Goal: Task Accomplishment & Management: Complete application form

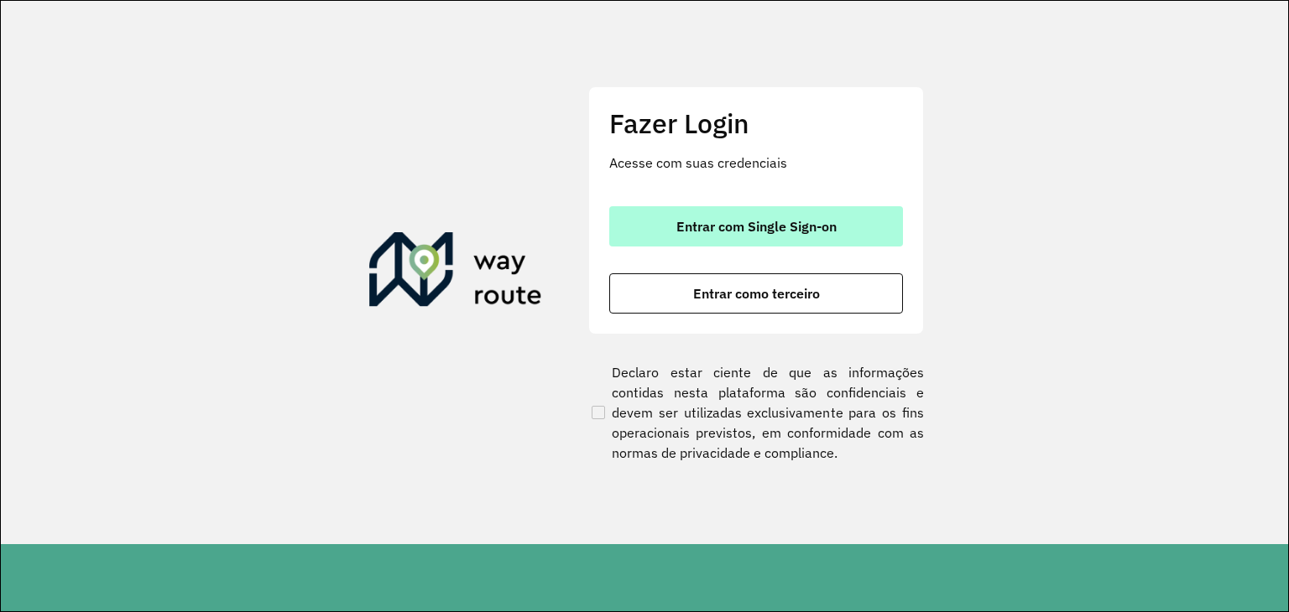
click at [822, 212] on button "Entrar com Single Sign-on" at bounding box center [756, 226] width 294 height 40
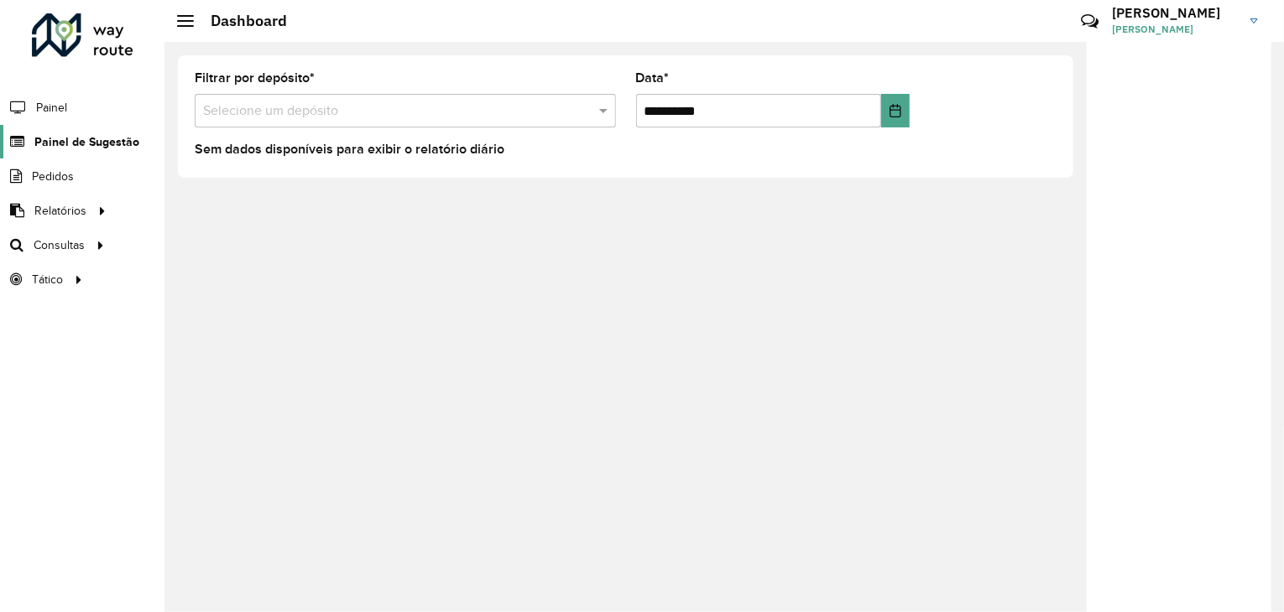
click at [82, 146] on span "Painel de Sugestão" at bounding box center [86, 142] width 105 height 18
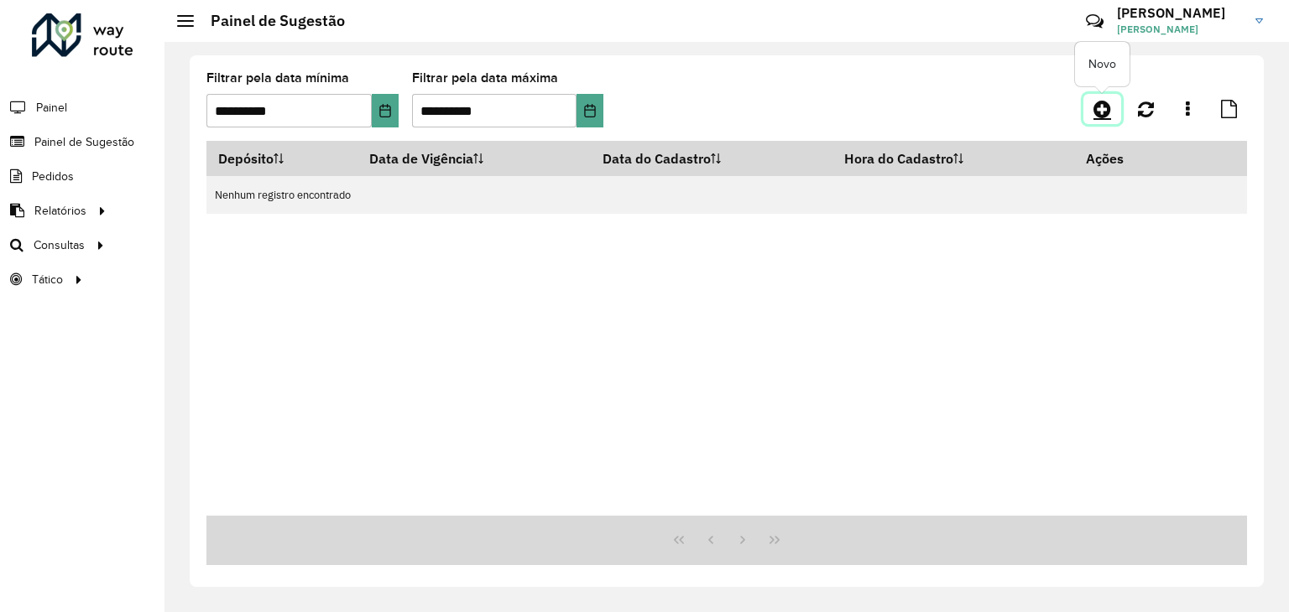
click at [1092, 115] on link at bounding box center [1102, 109] width 38 height 30
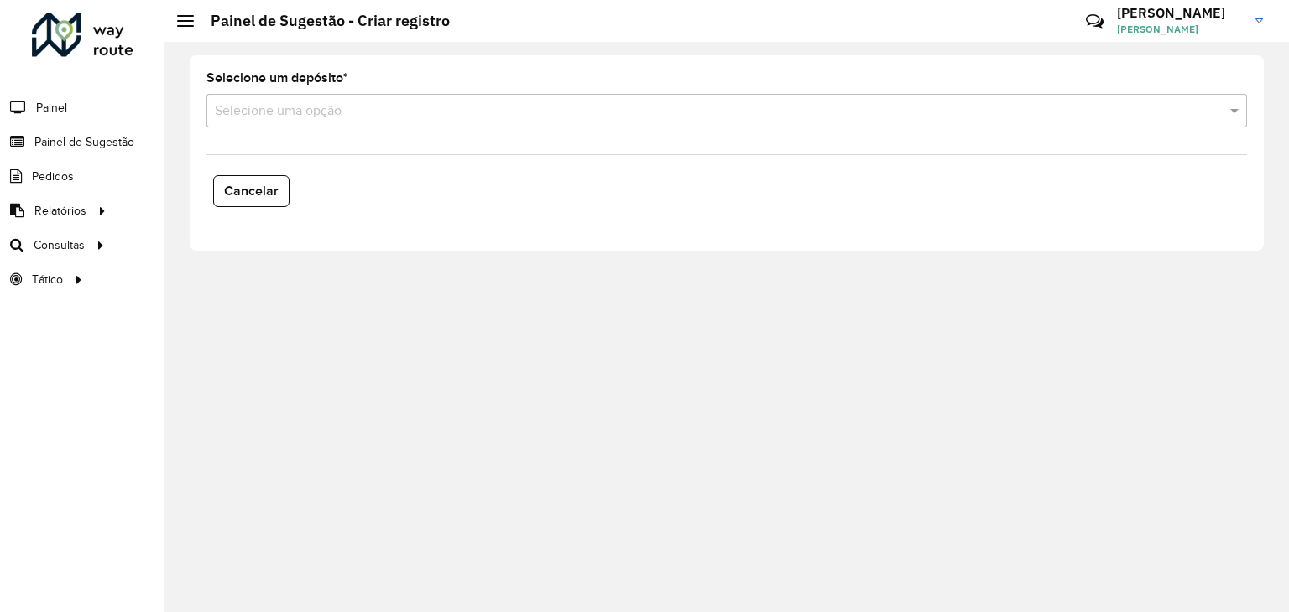
click at [430, 114] on input "text" at bounding box center [710, 112] width 990 height 20
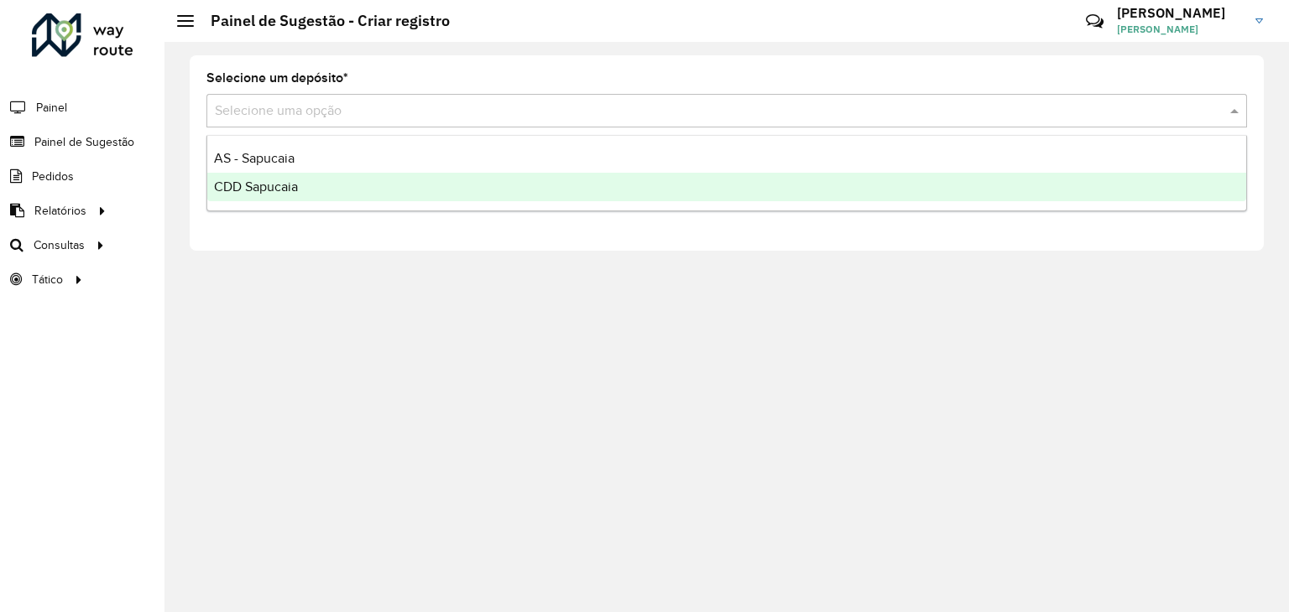
click at [295, 183] on span "CDD Sapucaia" at bounding box center [256, 187] width 84 height 14
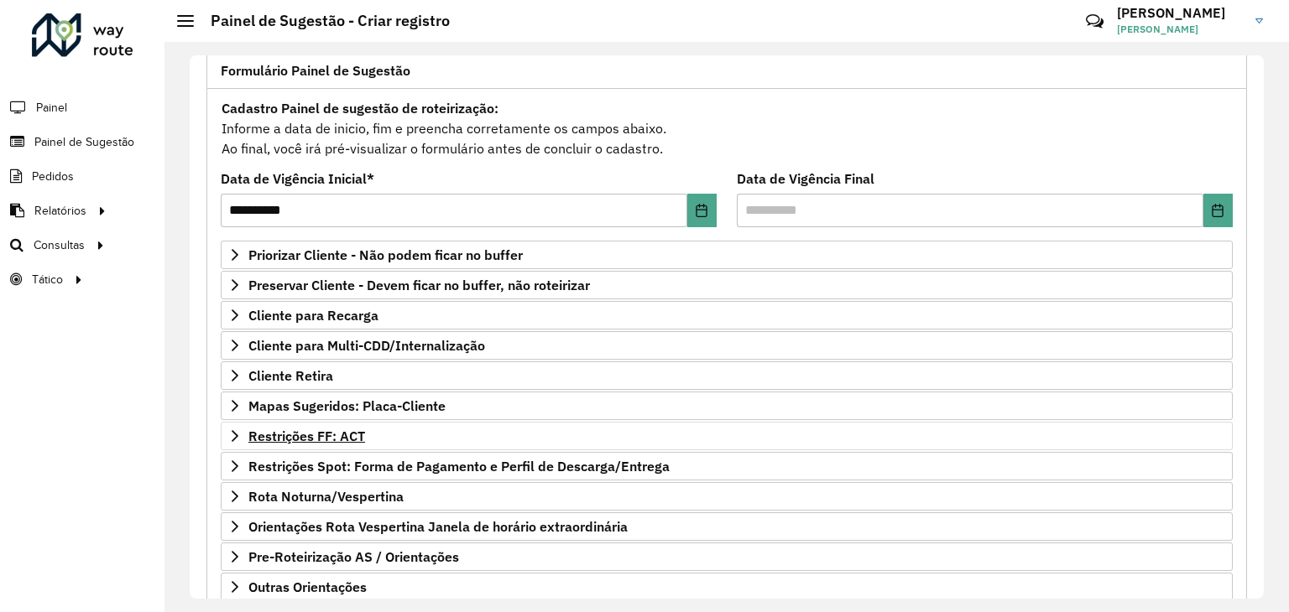
scroll to position [218, 0]
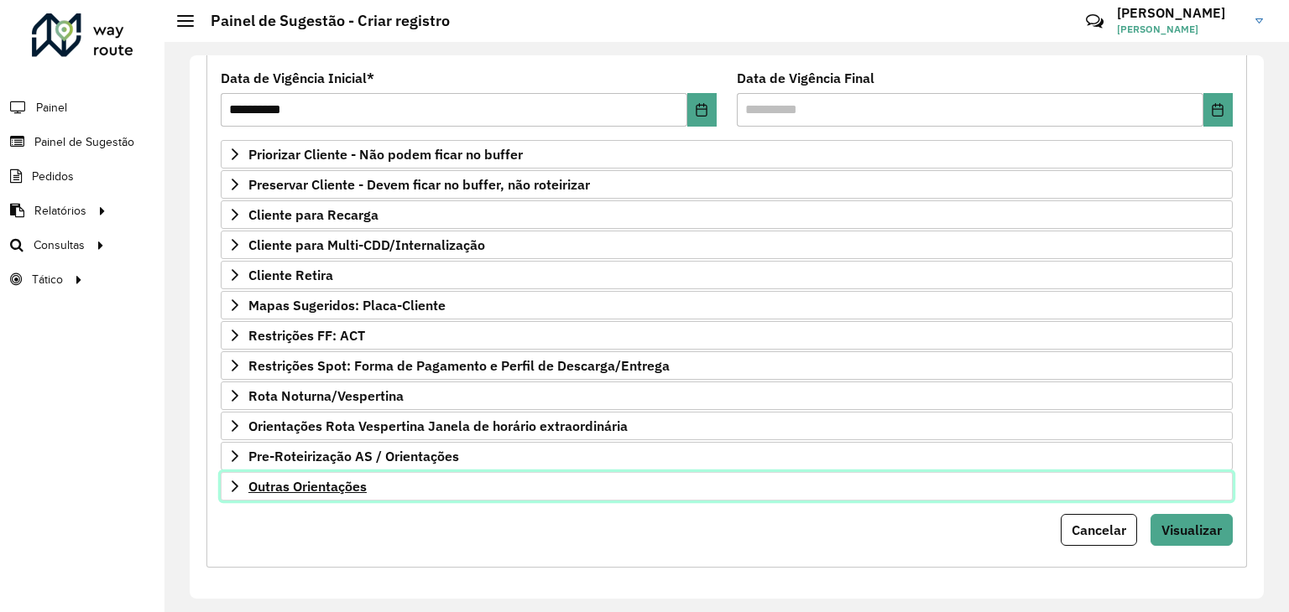
click at [343, 484] on span "Outras Orientações" at bounding box center [307, 486] width 118 height 13
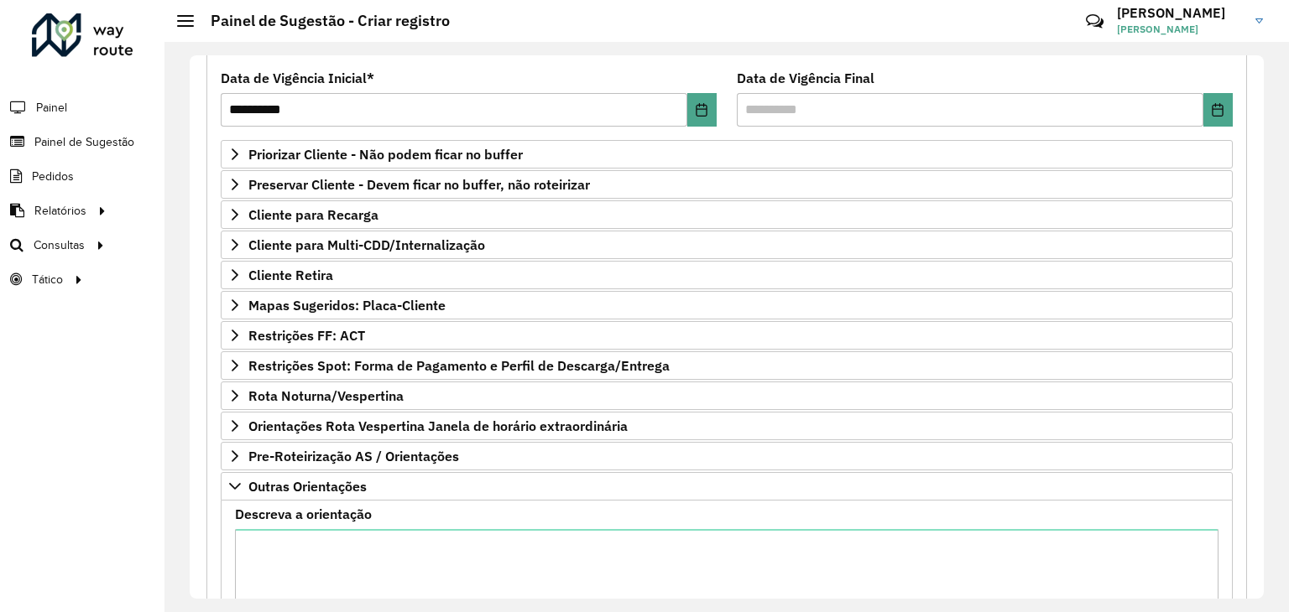
click at [348, 523] on div "Descreva a orientação" at bounding box center [726, 589] width 983 height 163
click at [367, 544] on textarea "Descreva a orientação" at bounding box center [726, 600] width 983 height 142
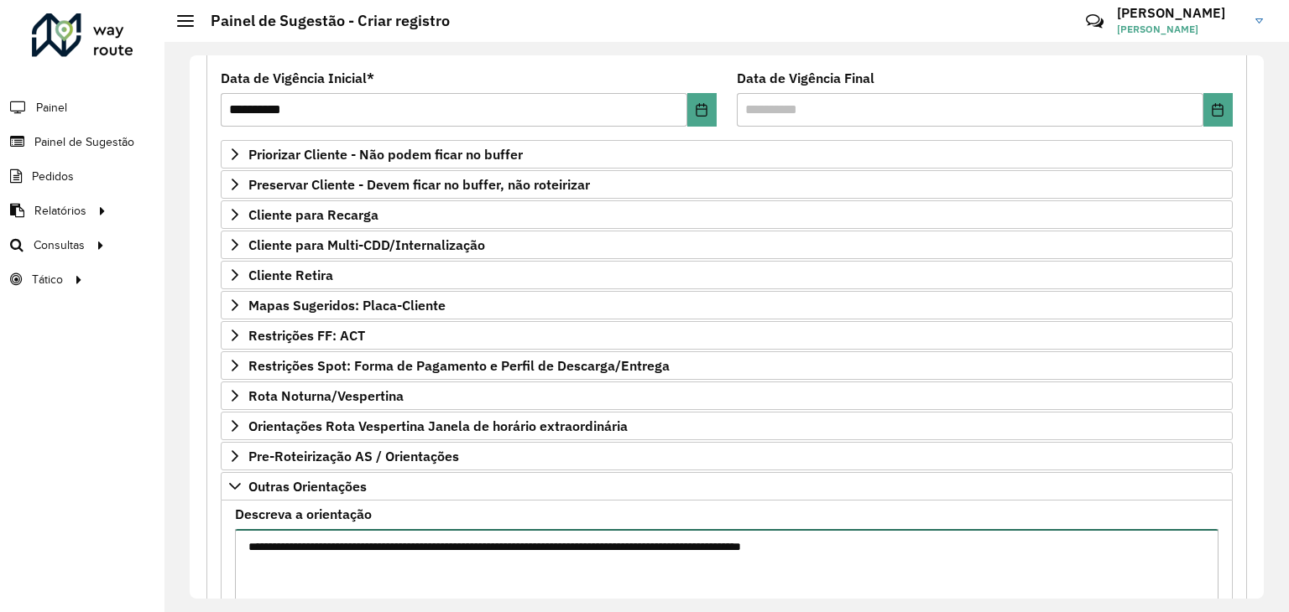
type textarea "**********"
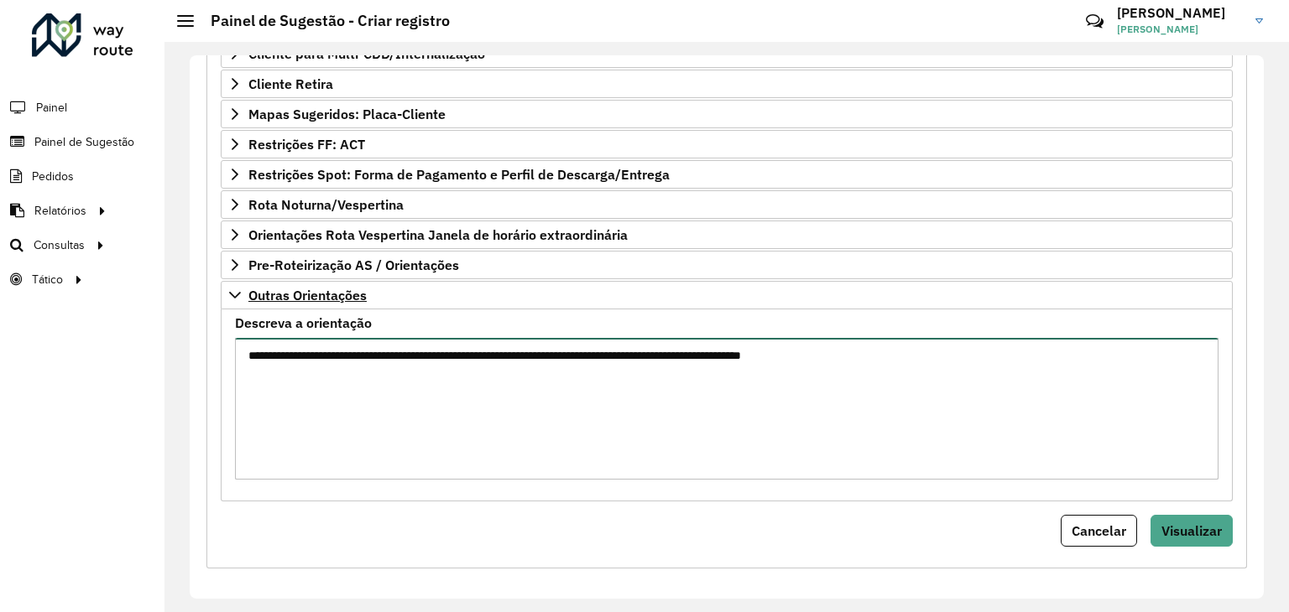
scroll to position [410, 0]
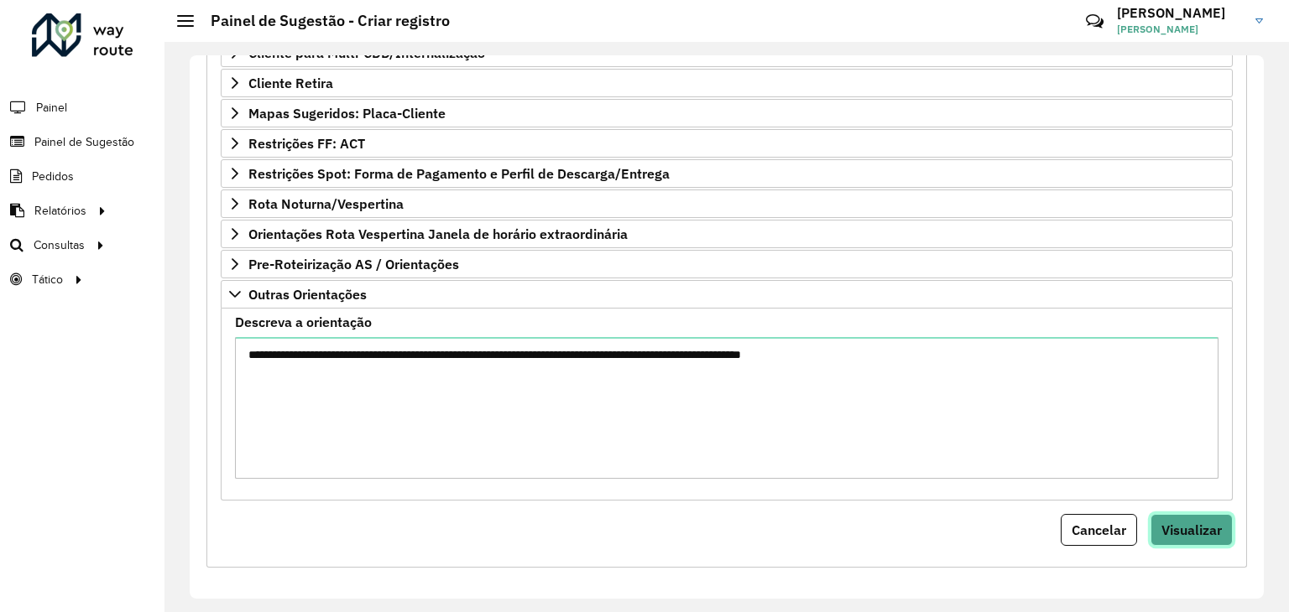
click at [1200, 531] on span "Visualizar" at bounding box center [1191, 530] width 60 height 17
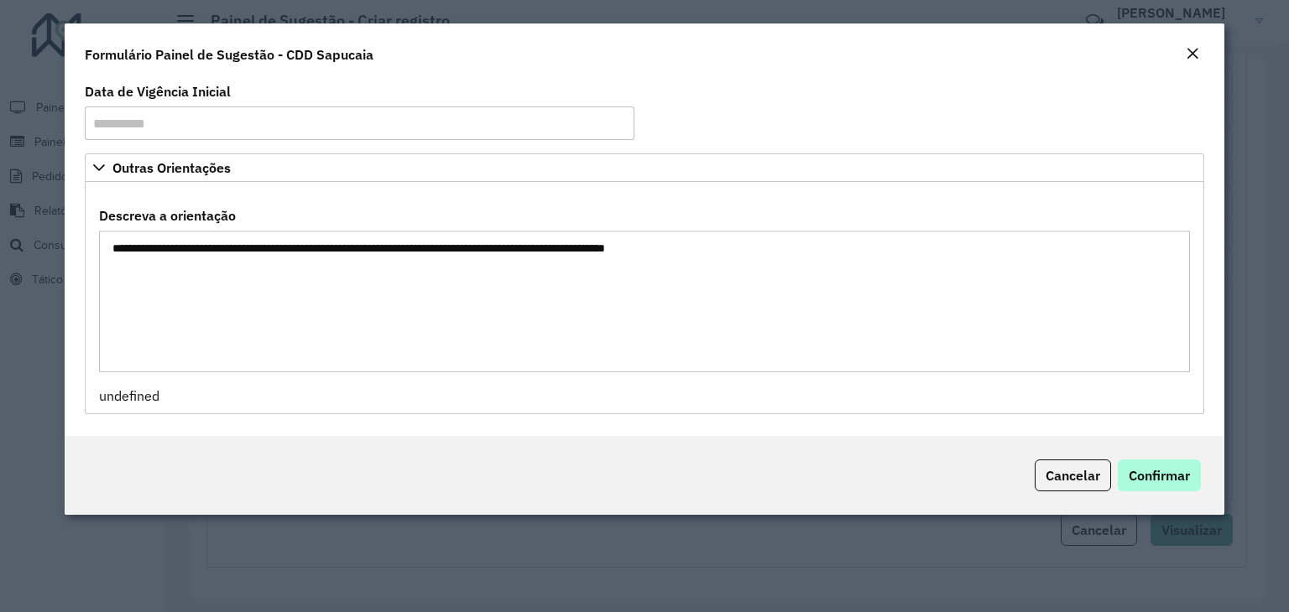
click at [1163, 459] on div "Cancelar Confirmar" at bounding box center [644, 475] width 1159 height 79
click at [1178, 477] on span "Confirmar" at bounding box center [1158, 475] width 61 height 17
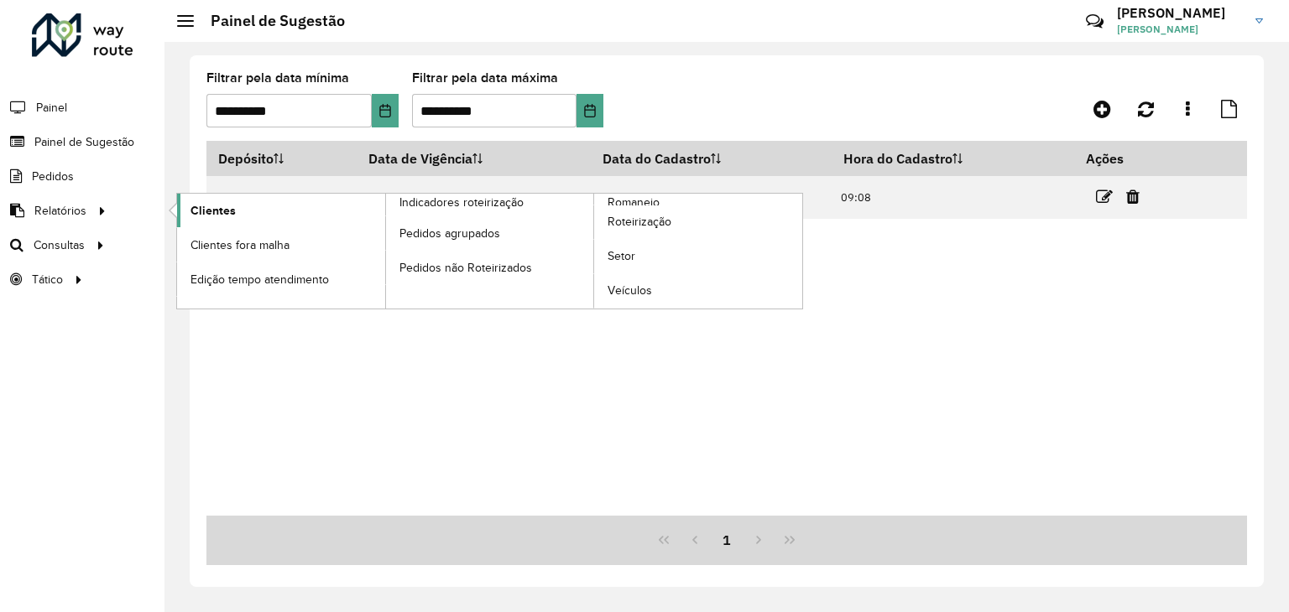
click at [200, 216] on span "Clientes" at bounding box center [212, 211] width 45 height 18
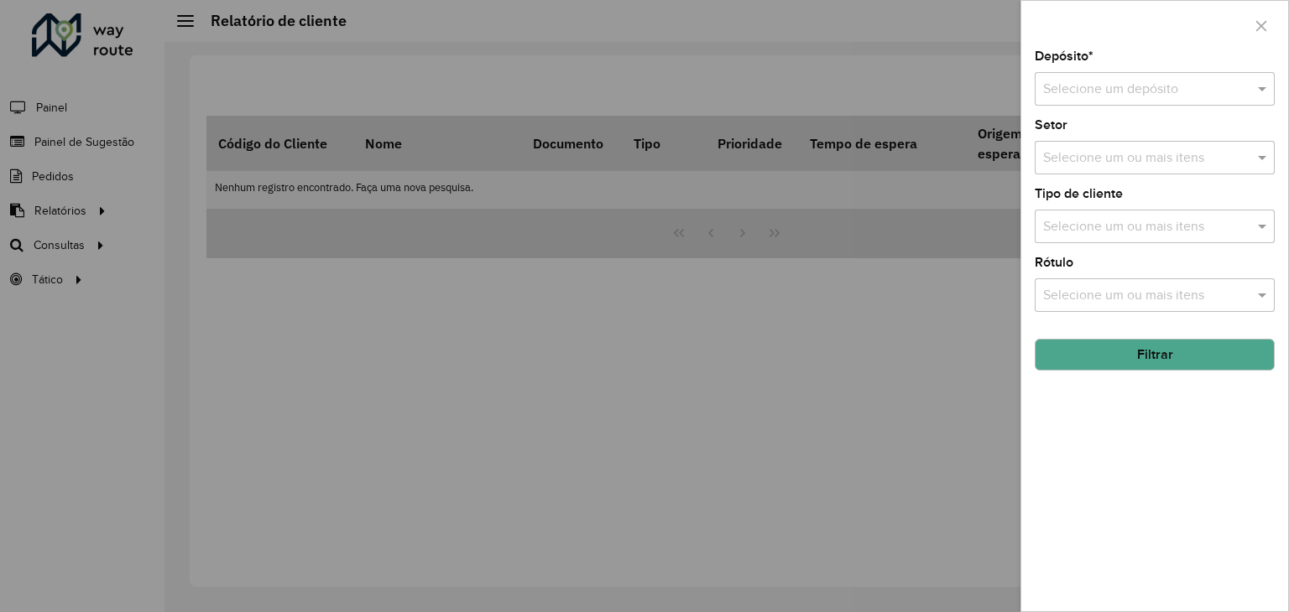
click at [1102, 98] on div "Selecione um depósito" at bounding box center [1154, 89] width 240 height 34
click at [1107, 165] on span "CDD Sapucaia" at bounding box center [1084, 166] width 84 height 14
click at [1190, 224] on input "text" at bounding box center [1146, 227] width 215 height 20
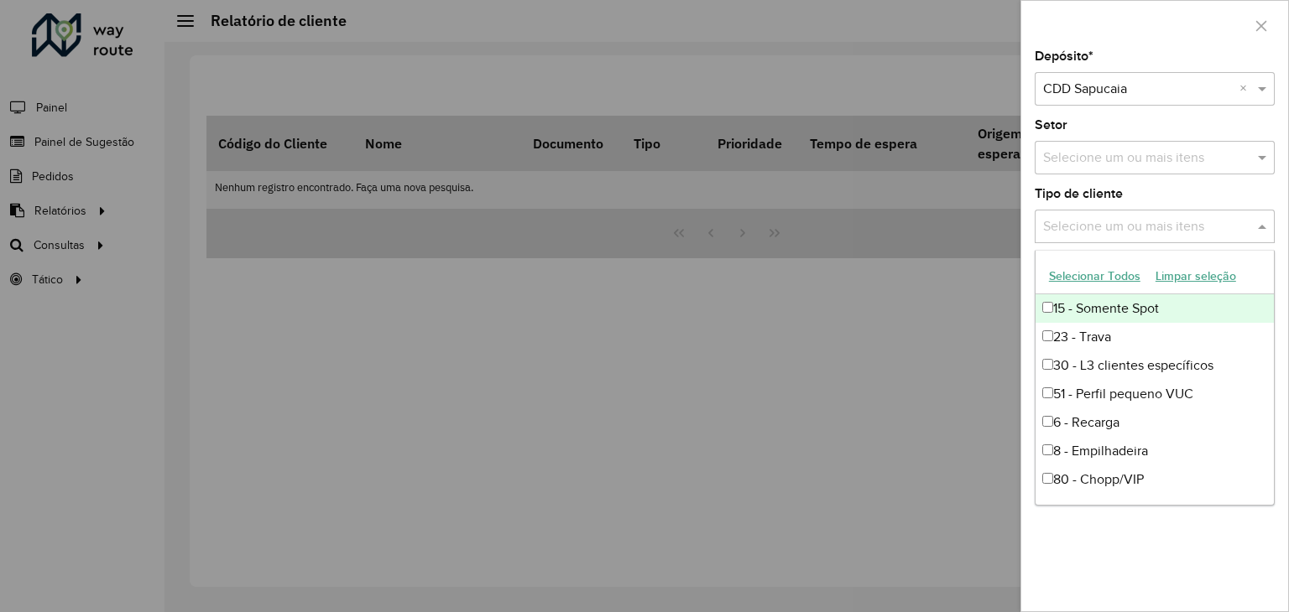
click at [1121, 311] on div "15 - Somente Spot" at bounding box center [1154, 308] width 238 height 29
click at [1106, 282] on button "Selecionar Todos" at bounding box center [1094, 276] width 107 height 26
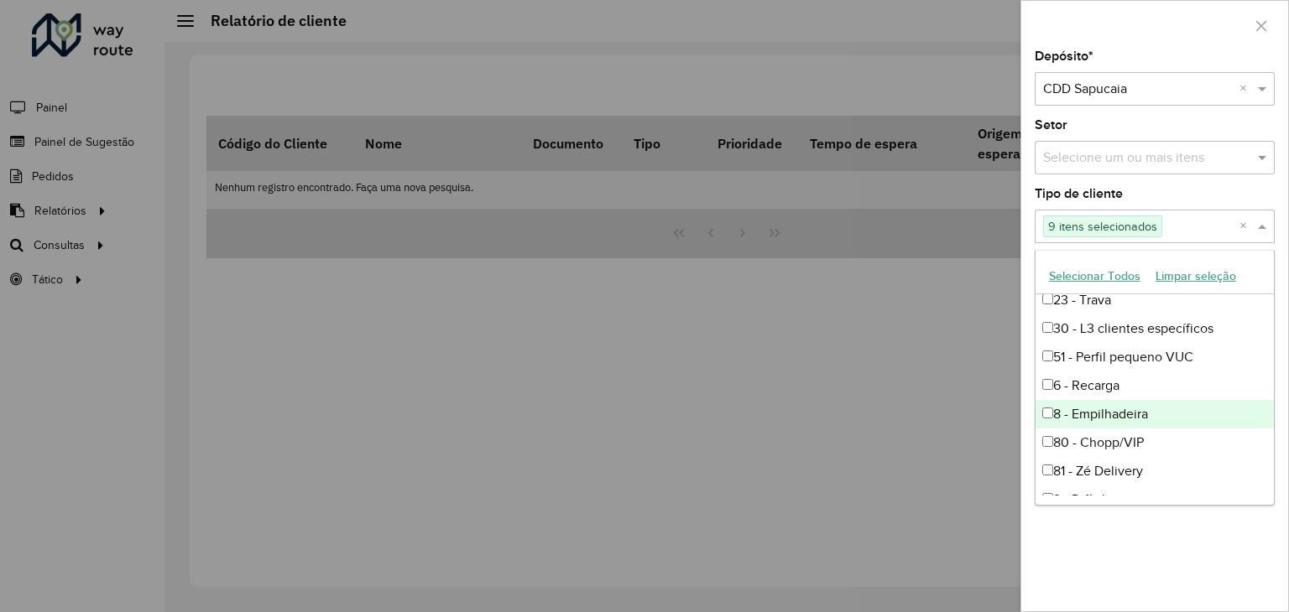
scroll to position [55, 0]
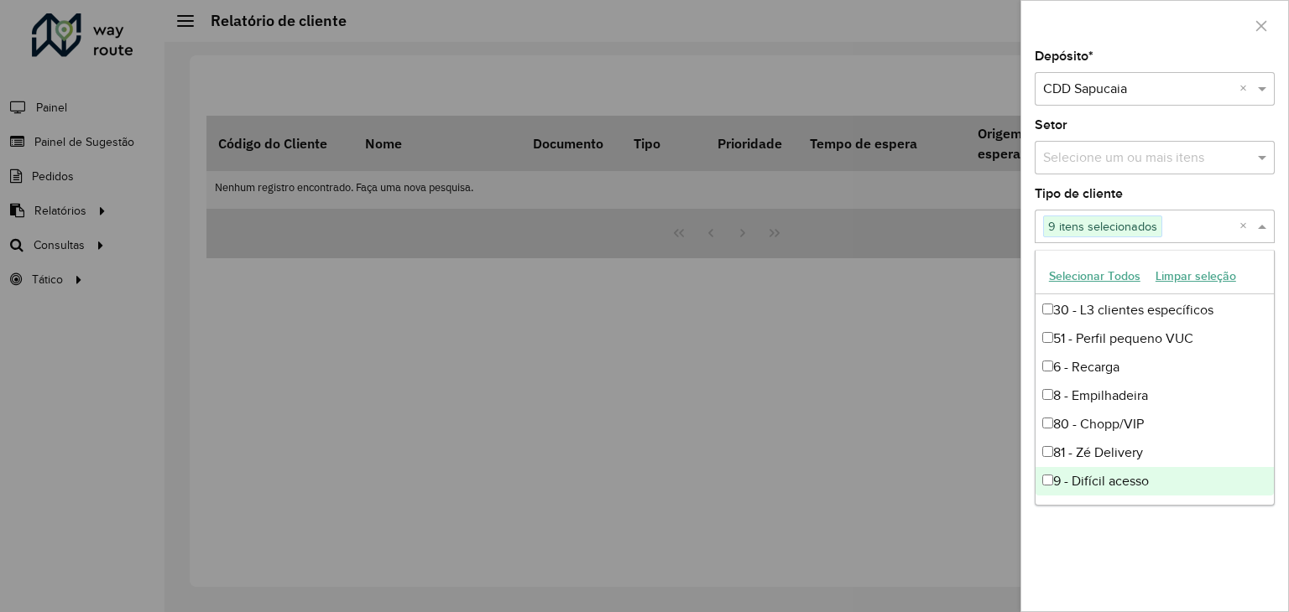
click at [1107, 552] on div "Depósito * Selecione um depósito × CDD Sapucaia × Setor Selecione um ou mais it…" at bounding box center [1154, 330] width 267 height 561
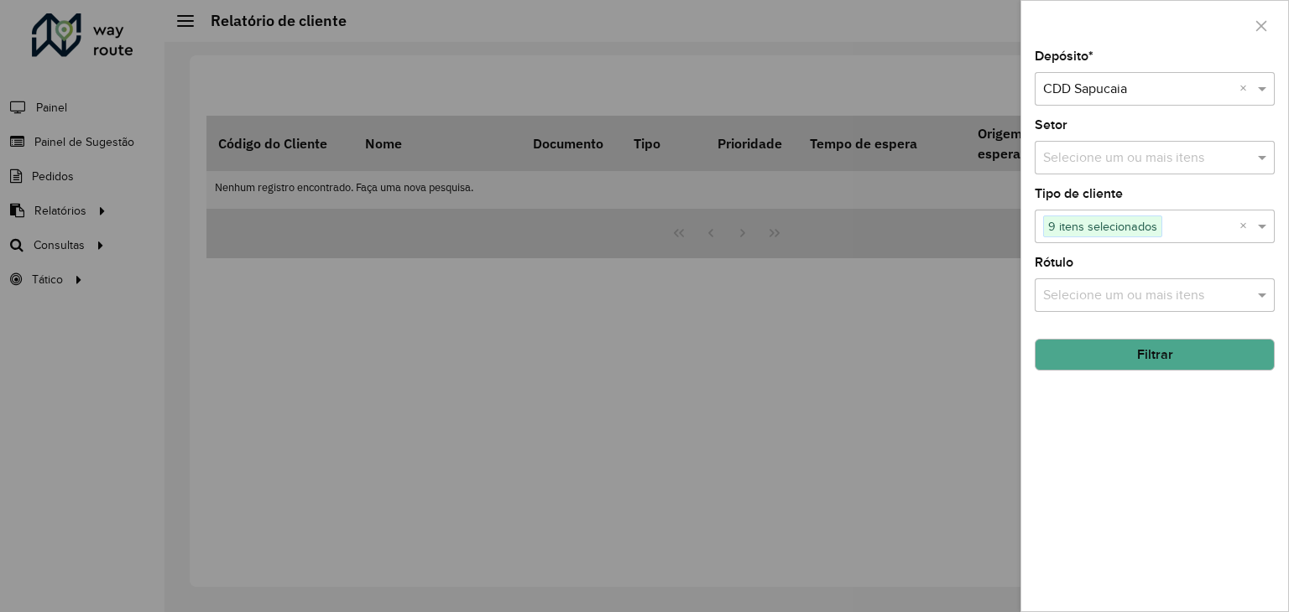
click at [1160, 351] on button "Filtrar" at bounding box center [1154, 355] width 240 height 32
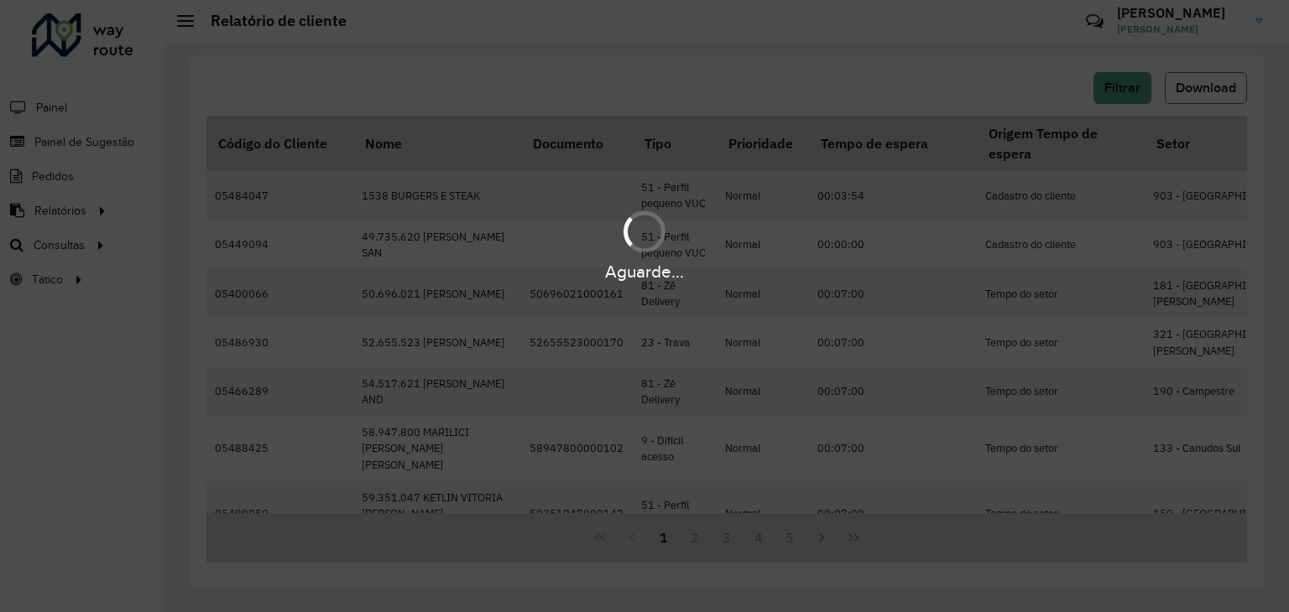
click at [1209, 87] on span "Download" at bounding box center [1205, 88] width 60 height 14
